Goal: Information Seeking & Learning: Learn about a topic

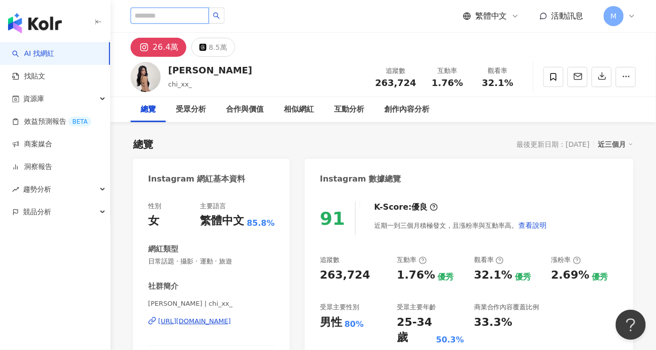
click at [169, 11] on input "search" at bounding box center [170, 16] width 78 height 16
type input "*"
type input "**"
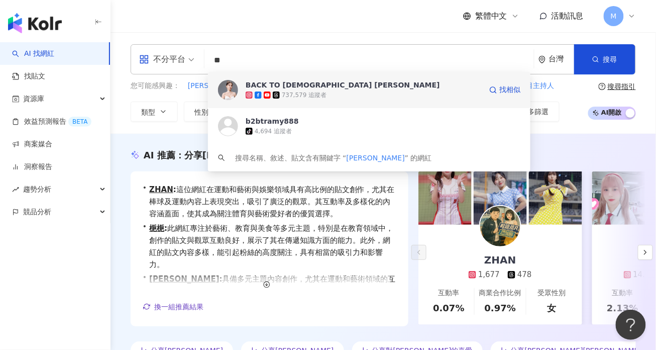
click at [355, 83] on span "BACK TO BRITISH Tramy 崔咪" at bounding box center [364, 85] width 236 height 10
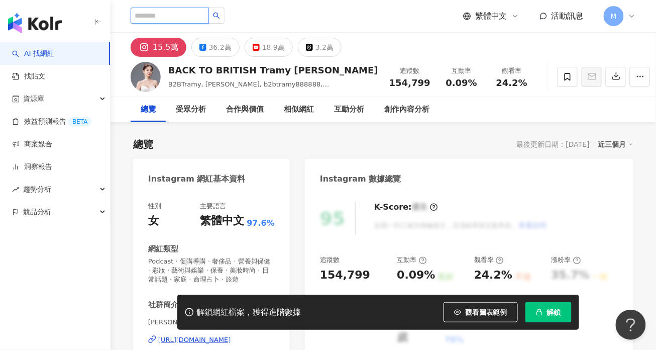
click at [175, 13] on input "search" at bounding box center [170, 16] width 78 height 16
type input "****"
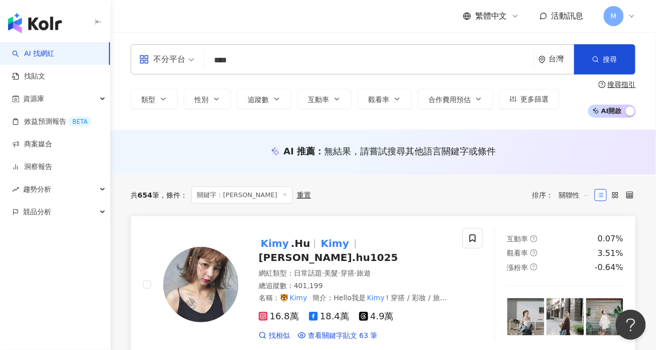
click at [377, 251] on span "kim.hu1025" at bounding box center [329, 257] width 140 height 12
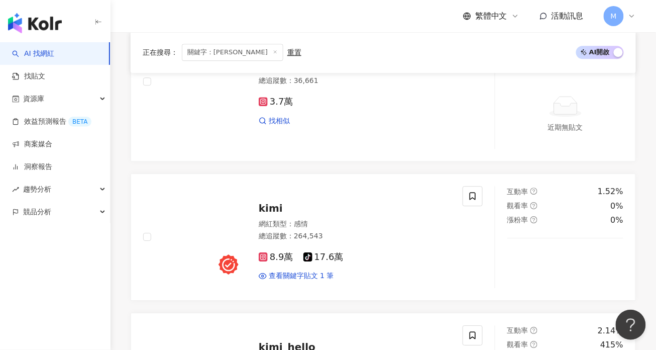
scroll to position [673, 0]
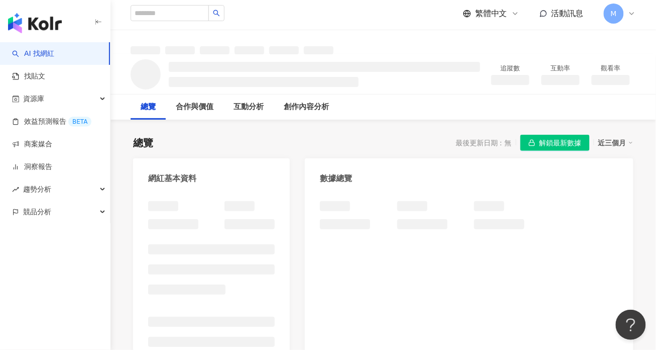
scroll to position [36, 0]
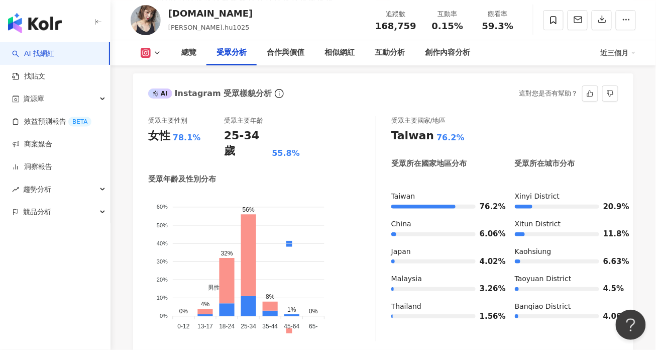
scroll to position [876, 0]
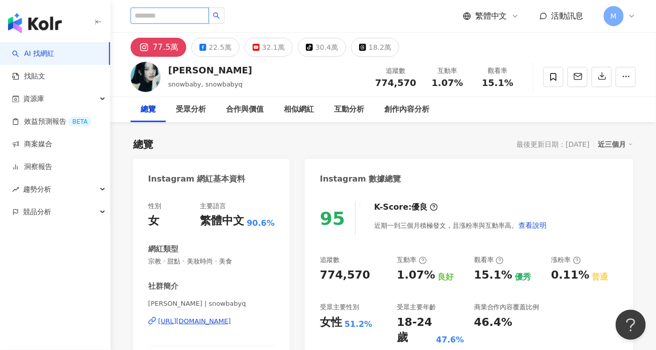
click at [196, 19] on input "search" at bounding box center [170, 16] width 78 height 16
paste input "**"
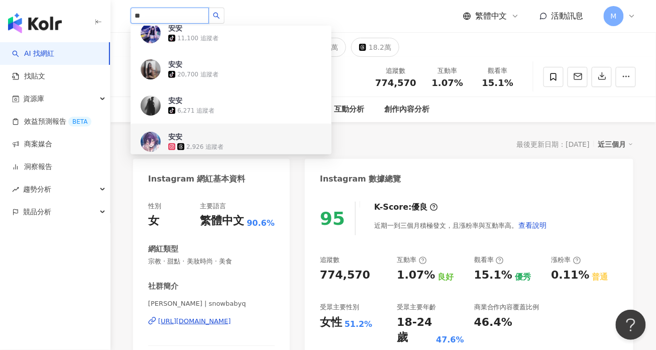
scroll to position [373, 0]
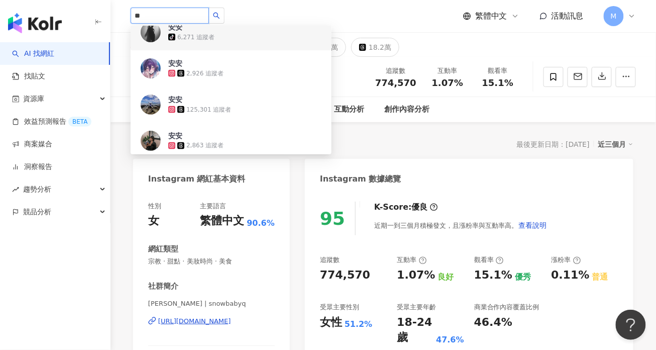
drag, startPoint x: 152, startPoint y: 14, endPoint x: 105, endPoint y: 13, distance: 46.7
type input "*"
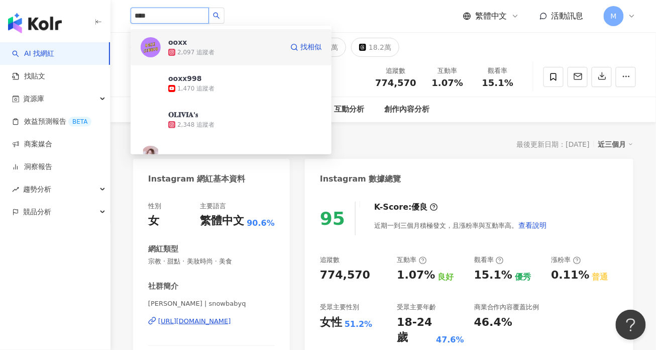
scroll to position [44, 0]
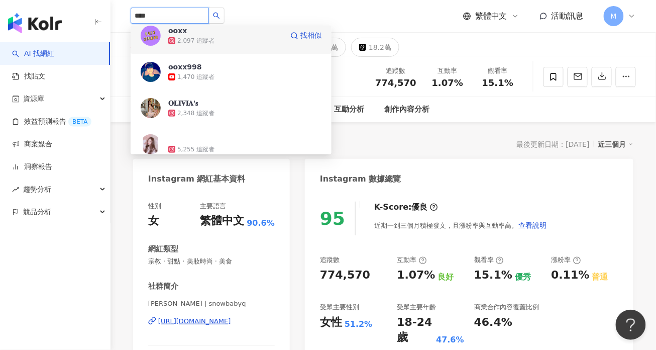
type input "*****"
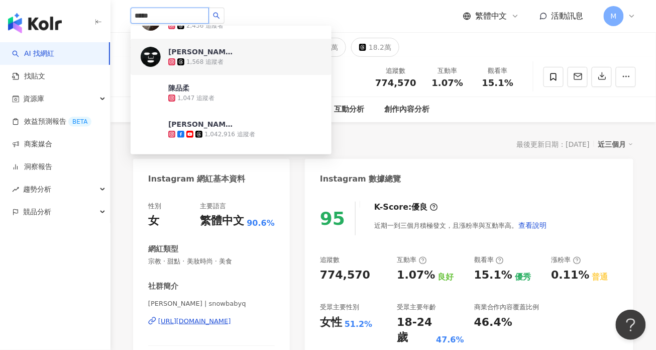
scroll to position [39, 0]
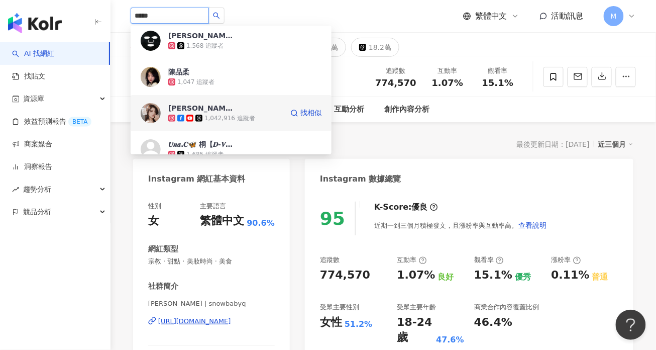
click at [279, 113] on div "陳俋安 1,042,916 追蹤者 找相似" at bounding box center [231, 113] width 201 height 36
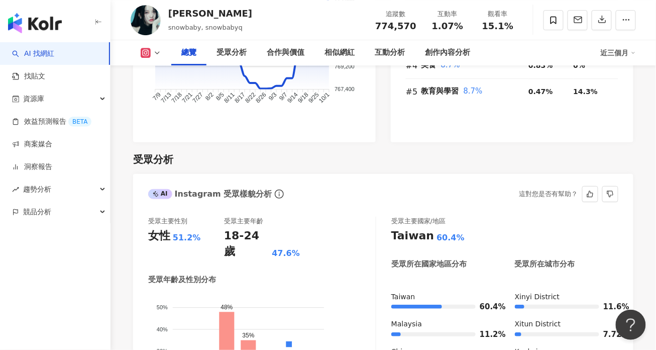
scroll to position [896, 0]
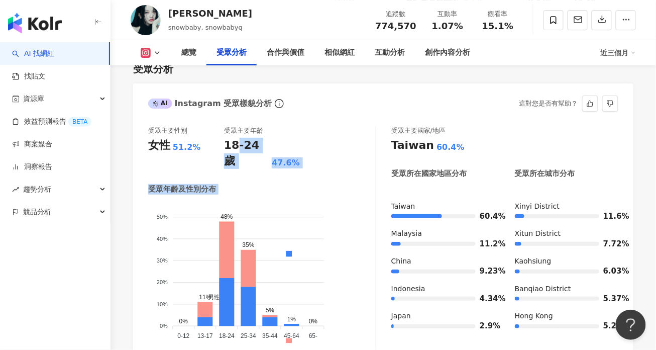
drag, startPoint x: 234, startPoint y: 116, endPoint x: 337, endPoint y: 144, distance: 106.4
click at [365, 183] on div "受眾主要性別 女性 51.2% 受眾主要年齡 18-24 歲 47.6% 受眾年齡及性別分布 男性 女性 50% 50% 40% 40% 30% 30% 20…" at bounding box center [262, 238] width 228 height 225
click at [337, 144] on div "受眾主要性別 女性 51.2% 受眾主要年齡 18-24 歲 47.6% 受眾年齡及性別分布 男性 女性 50% 50% 40% 40% 30% 30% 20…" at bounding box center [262, 238] width 228 height 225
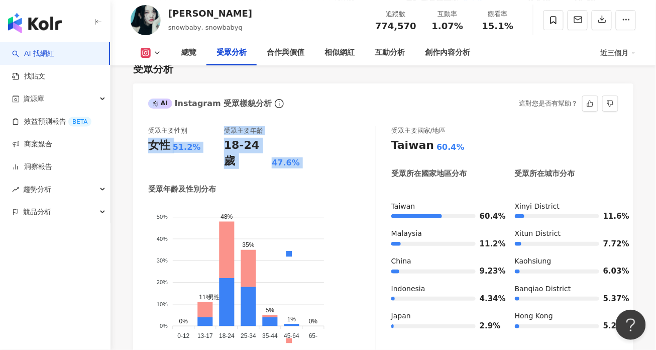
drag, startPoint x: 279, startPoint y: 142, endPoint x: 134, endPoint y: 112, distance: 148.4
click at [134, 116] on div "受眾主要性別 女性 51.2% 受眾主要年齡 18-24 歲 47.6% 受眾年齡及性別分布 男性 女性 50% 50% 40% 40% 30% 30% 20…" at bounding box center [383, 241] width 500 height 250
drag, startPoint x: 154, startPoint y: 103, endPoint x: 204, endPoint y: 156, distance: 72.9
click at [204, 156] on div "受眾主要性別 女性 51.2% 受眾主要年齡 18-24 歲 47.6% 受眾年齡及性別分布 男性 女性 50% 50% 40% 40% 30% 30% 20…" at bounding box center [262, 238] width 228 height 225
click at [208, 184] on div "受眾年齡及性別分布" at bounding box center [182, 189] width 68 height 11
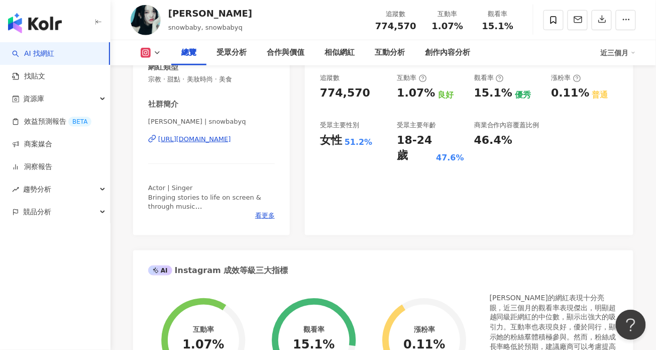
scroll to position [0, 0]
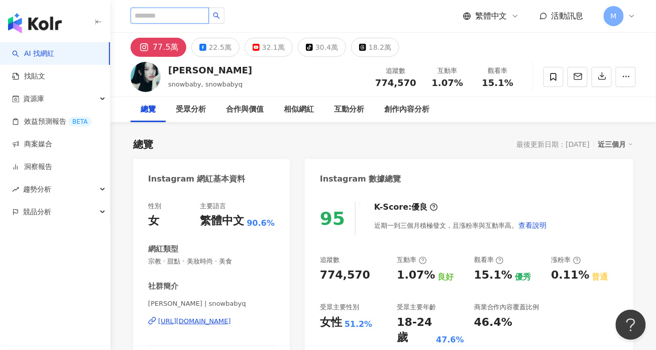
click at [182, 15] on input "search" at bounding box center [170, 16] width 78 height 16
type input "*"
type input "**"
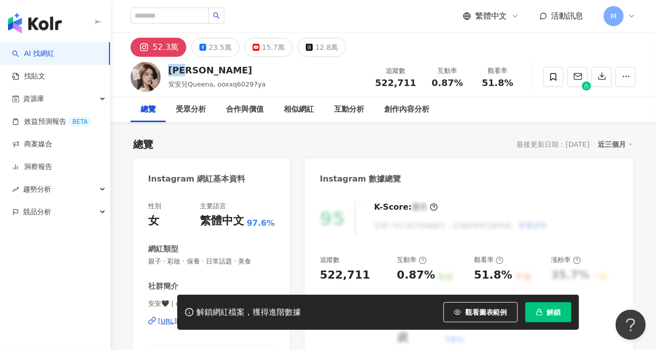
drag, startPoint x: 170, startPoint y: 71, endPoint x: 201, endPoint y: 70, distance: 31.1
click at [201, 70] on div "陳俋安" at bounding box center [216, 70] width 97 height 13
copy div "陳俋安"
click at [423, 140] on div "總覽 最後更新日期：2025/10/7 近三個月" at bounding box center [383, 144] width 500 height 14
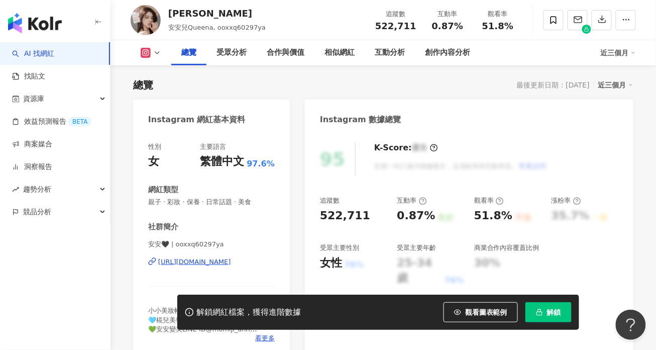
click at [312, 85] on div "總覽 最後更新日期：2025/10/7 近三個月" at bounding box center [383, 85] width 500 height 14
drag, startPoint x: 169, startPoint y: 15, endPoint x: 211, endPoint y: 13, distance: 42.7
click at [211, 13] on div "陳俋安" at bounding box center [216, 13] width 97 height 13
copy div "陳俋安"
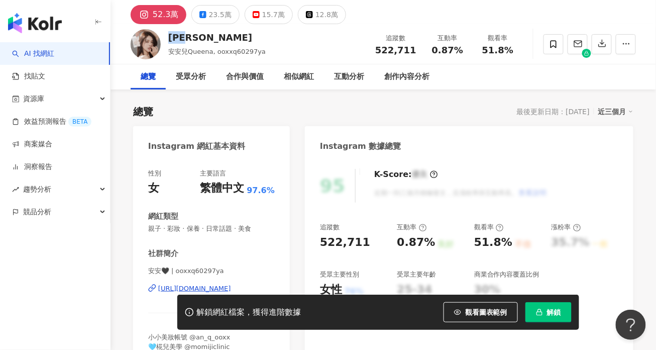
scroll to position [20, 0]
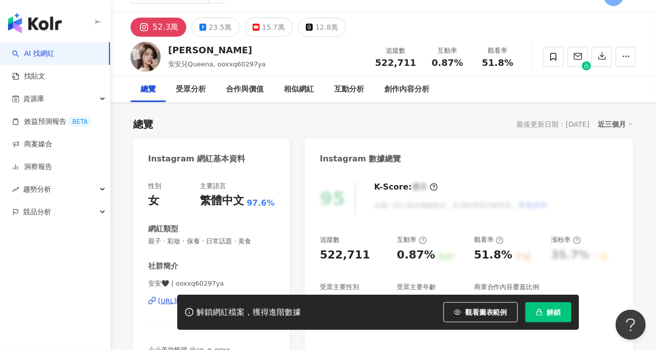
click at [232, 119] on div "總覽 最後更新日期：2025/10/7 近三個月" at bounding box center [383, 124] width 500 height 14
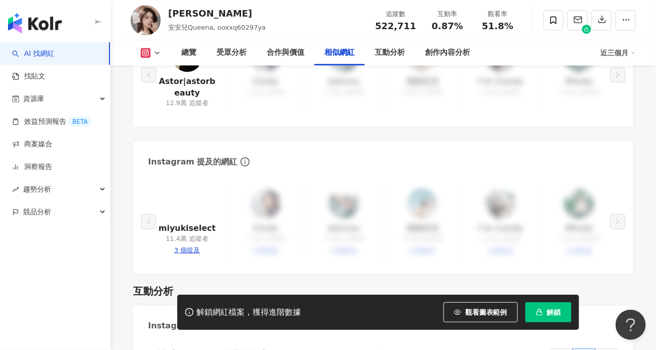
scroll to position [1713, 0]
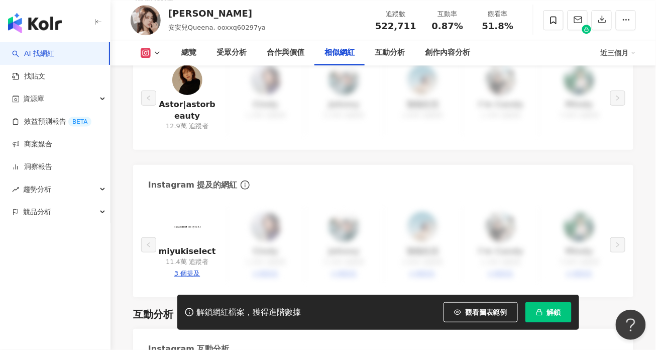
click at [189, 87] on img at bounding box center [187, 80] width 30 height 30
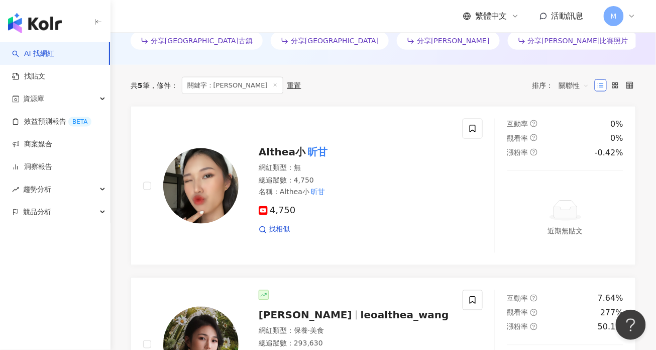
scroll to position [422, 0]
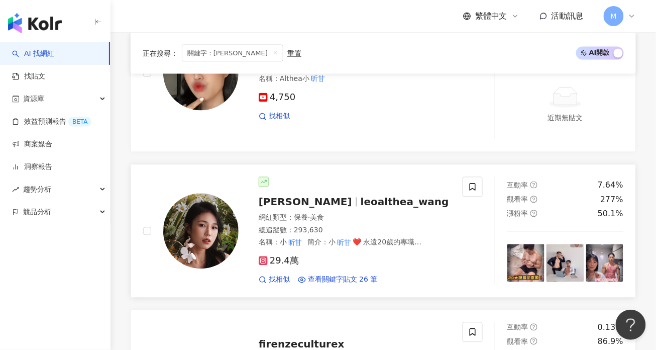
click at [351, 206] on div "[PERSON_NAME] leoalthea_wang" at bounding box center [355, 202] width 192 height 14
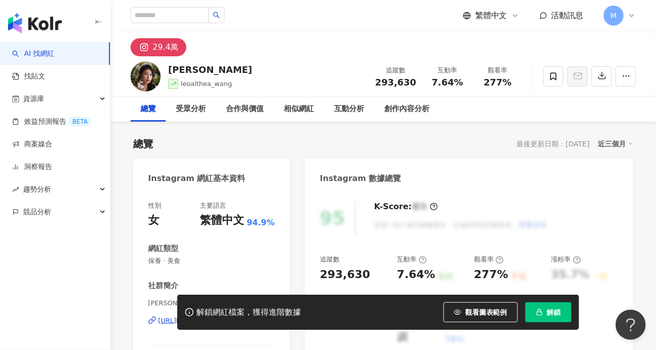
scroll to position [2, 0]
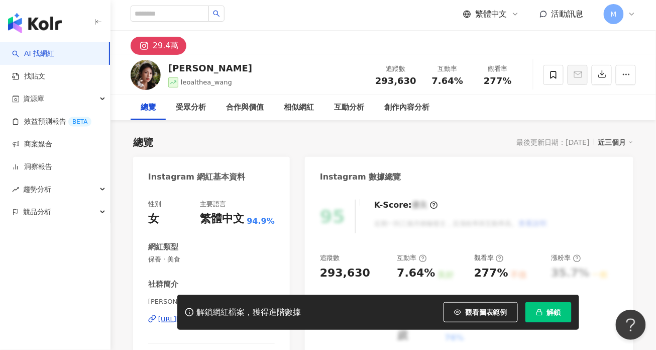
drag, startPoint x: 300, startPoint y: 186, endPoint x: 302, endPoint y: 239, distance: 52.8
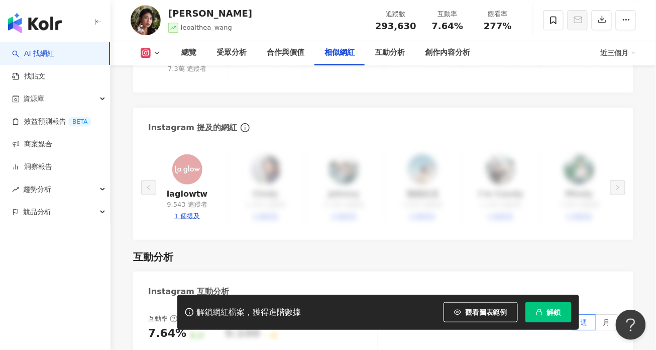
scroll to position [1756, 0]
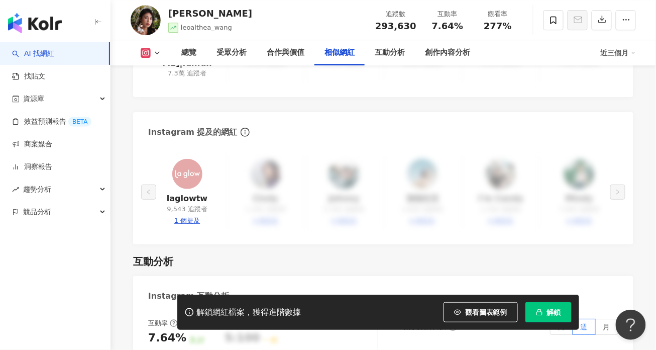
click at [271, 184] on div "laglowtw 9,543 追蹤者 1 個提及 Cindy 1,300 追蹤者 4 個提及 Johnny 5,300 追蹤者 4 個提及 強強生活 2,80…" at bounding box center [383, 192] width 470 height 74
click at [292, 318] on div "解鎖網紅檔案，獲得進階數據 觀看圖表範例 解鎖" at bounding box center [378, 311] width 402 height 35
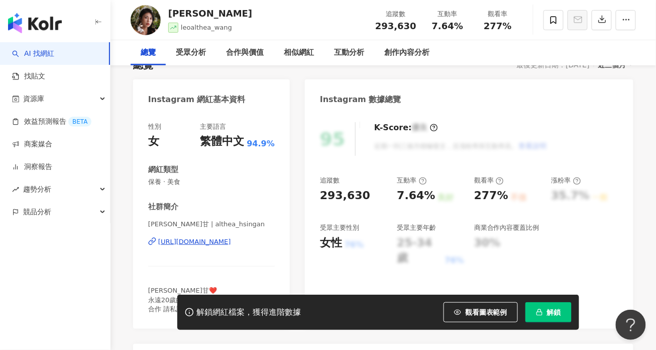
scroll to position [0, 0]
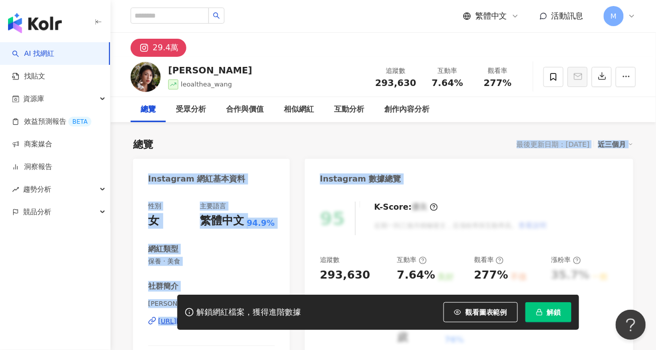
drag, startPoint x: 301, startPoint y: 154, endPoint x: 307, endPoint y: 209, distance: 56.1
click at [307, 209] on div "95 K-Score : 優良 近期一到三個月積極發文，且漲粉率與互動率高。 查看說明 追蹤數 293,630 互動率 7.64% 良好 觀看率 277% 不…" at bounding box center [469, 299] width 328 height 216
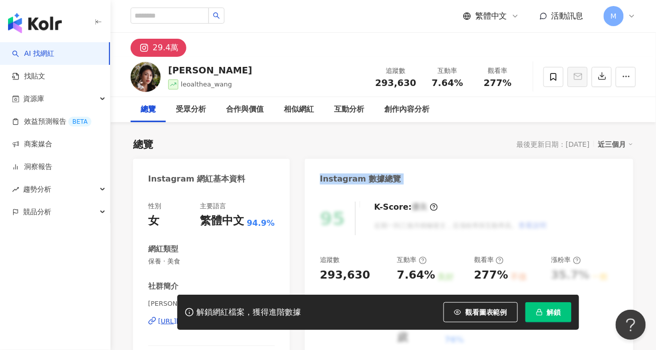
drag, startPoint x: 300, startPoint y: 154, endPoint x: 315, endPoint y: 235, distance: 82.8
click at [309, 233] on div "95 K-Score : 優良 近期一到三個月積極發文，且漲粉率與互動率高。 查看說明 追蹤數 293,630 互動率 7.64% 良好 觀看率 277% 不…" at bounding box center [469, 299] width 328 height 216
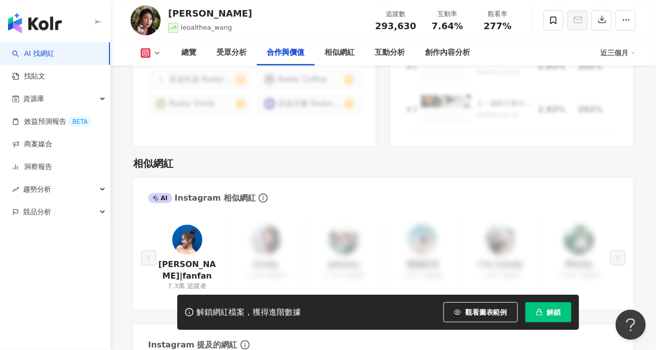
scroll to position [1530, 0]
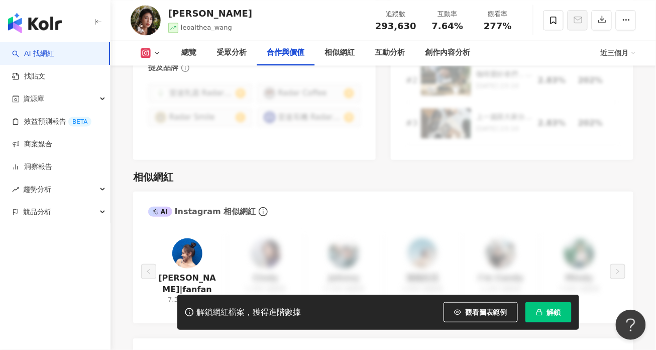
click at [226, 213] on div "AI Instagram 相似網紅" at bounding box center [201, 211] width 107 height 11
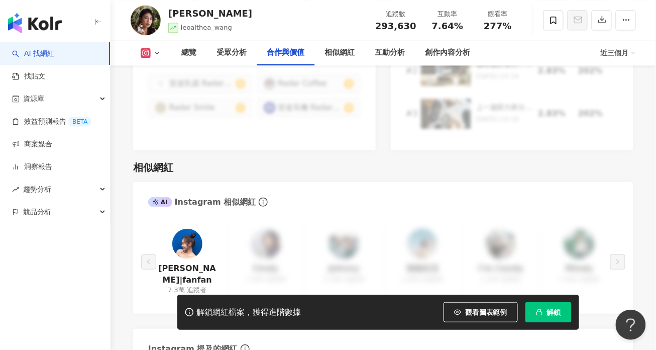
scroll to position [1559, 0]
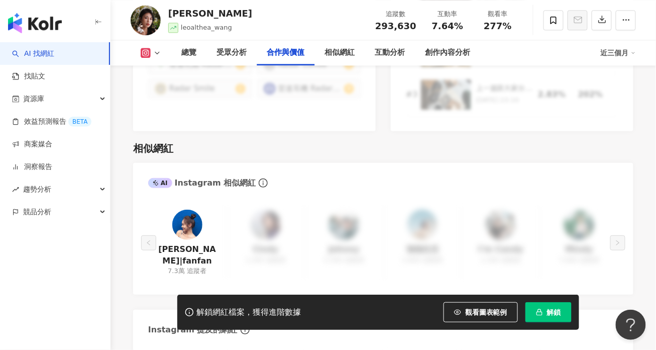
click at [175, 216] on img at bounding box center [187, 224] width 30 height 30
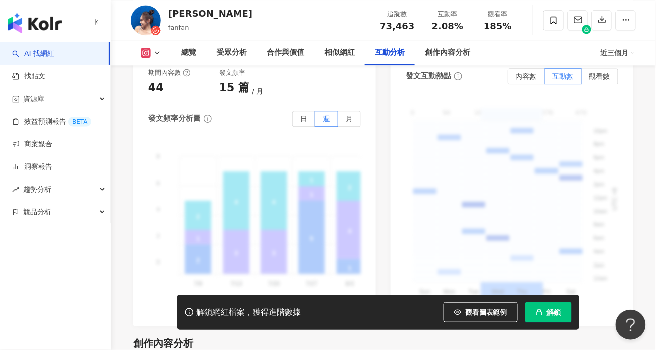
scroll to position [2720, 0]
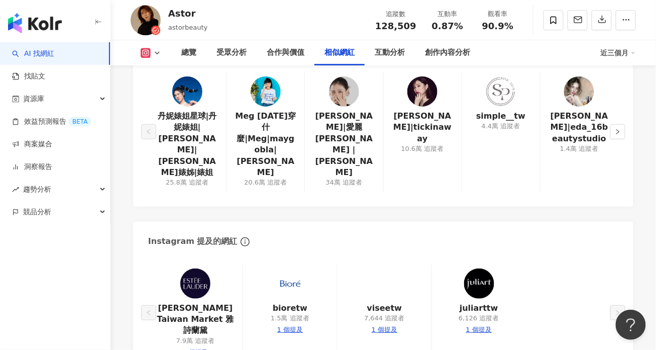
scroll to position [1718, 0]
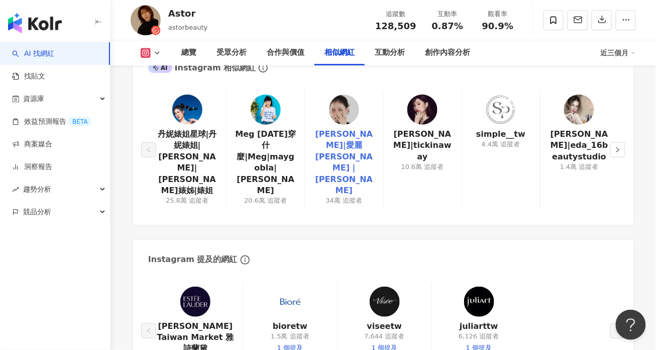
click at [364, 129] on link "[PERSON_NAME]|愛麗 [PERSON_NAME] |[PERSON_NAME]" at bounding box center [344, 162] width 62 height 67
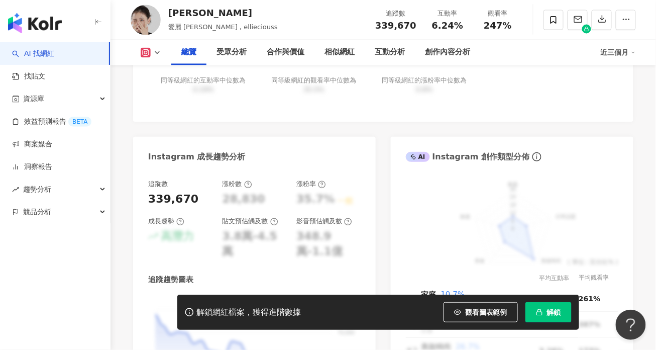
scroll to position [18, 0]
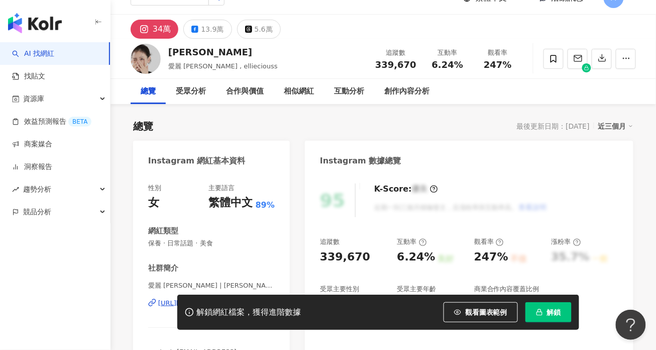
click at [164, 307] on div "解鎖網紅檔案，獲得進階數據 觀看圖表範例 解鎖" at bounding box center [328, 311] width 656 height 35
click at [166, 304] on div "解鎖網紅檔案，獲得進階數據 觀看圖表範例 解鎖" at bounding box center [328, 311] width 656 height 35
click at [165, 301] on div "解鎖網紅檔案，獲得進階數據 觀看圖表範例 解鎖" at bounding box center [328, 311] width 656 height 35
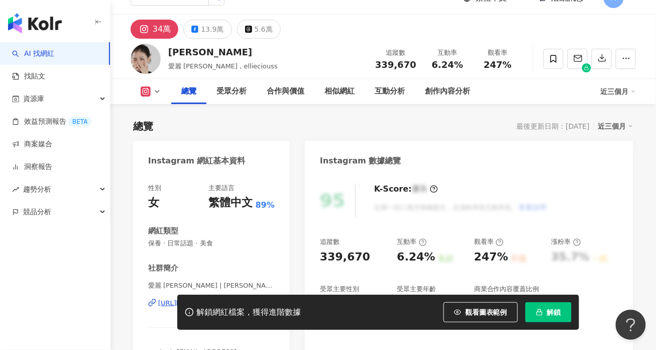
scroll to position [97, 0]
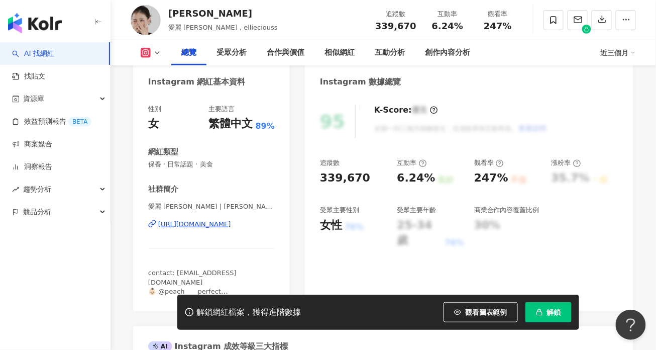
click at [199, 222] on div "[URL][DOMAIN_NAME]" at bounding box center [194, 223] width 73 height 9
